Goal: Check status

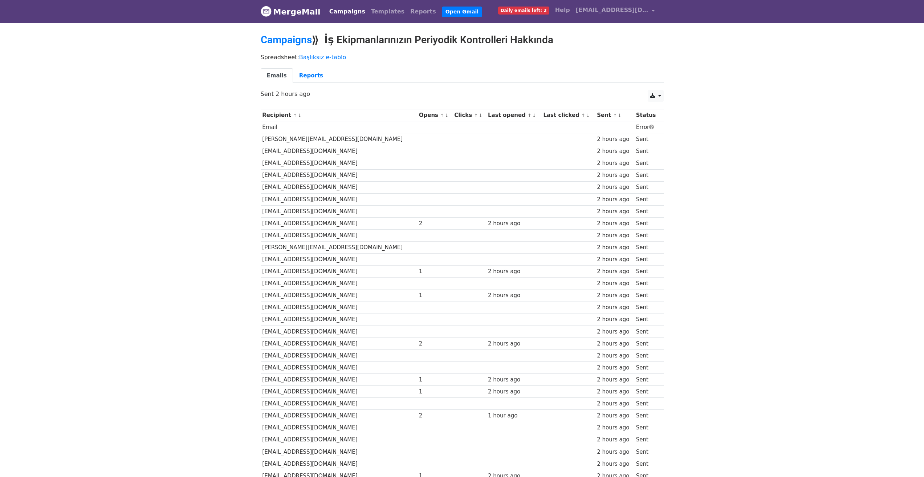
click at [306, 83] on div "Emails Reports" at bounding box center [462, 77] width 414 height 19
click at [305, 80] on link "Reports" at bounding box center [311, 75] width 36 height 15
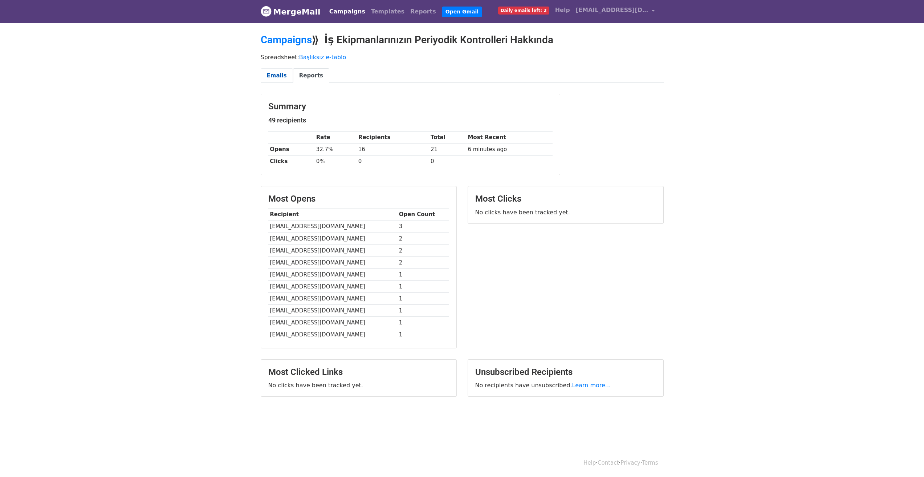
click at [271, 73] on link "Emails" at bounding box center [277, 75] width 32 height 15
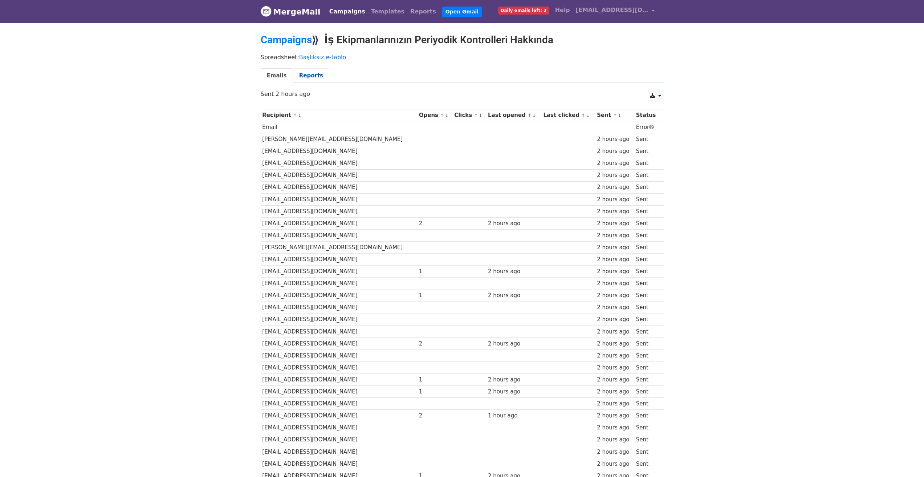
click at [319, 75] on link "Reports" at bounding box center [311, 75] width 36 height 15
click at [312, 75] on link "Reports" at bounding box center [311, 75] width 36 height 15
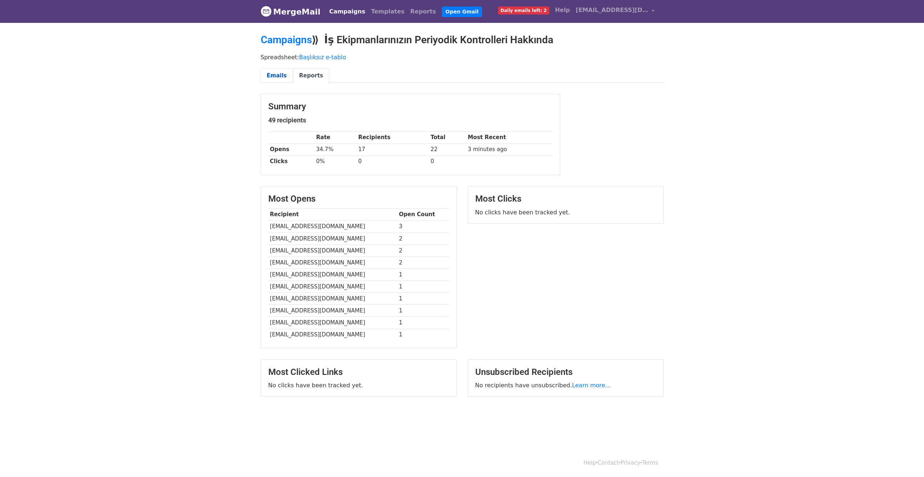
click at [282, 74] on link "Emails" at bounding box center [277, 75] width 32 height 15
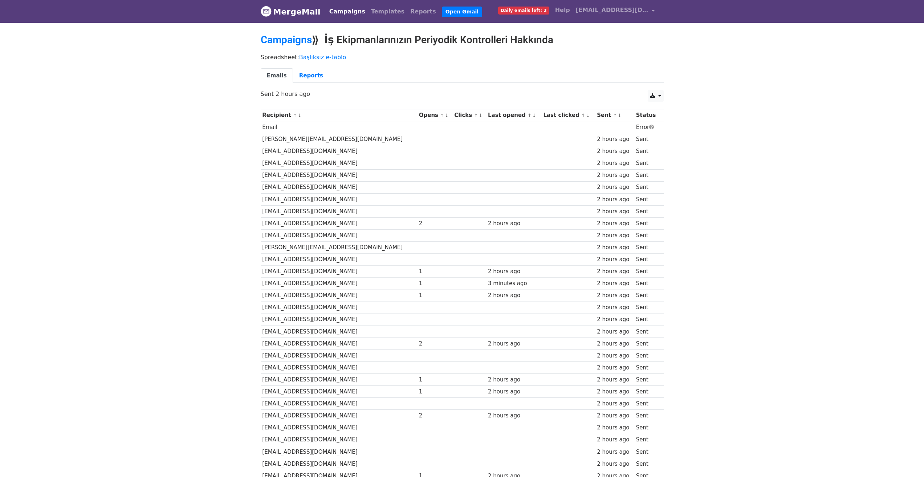
drag, startPoint x: 195, startPoint y: 258, endPoint x: 127, endPoint y: 53, distance: 216.0
